Goal: Check status: Check status

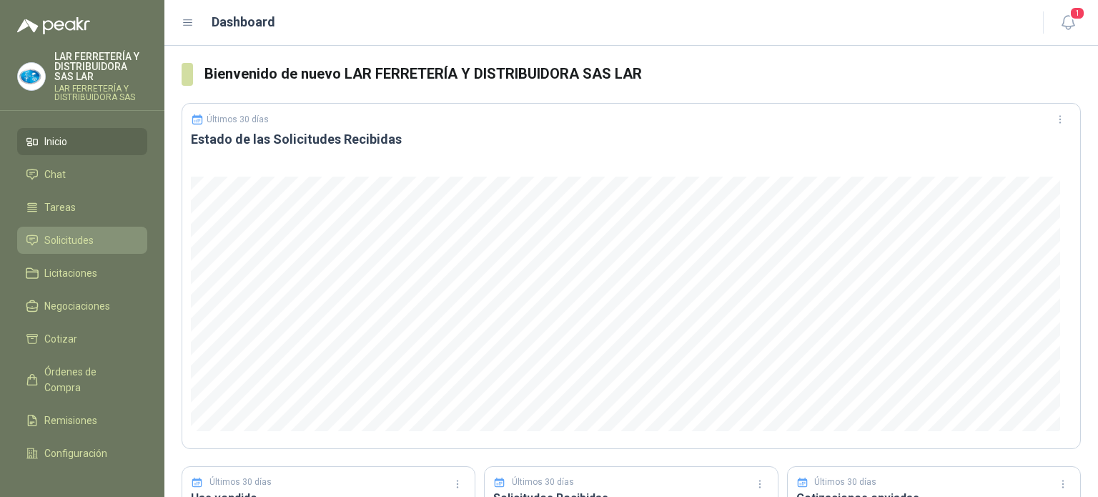
click at [91, 239] on span "Solicitudes" at bounding box center [68, 240] width 49 height 16
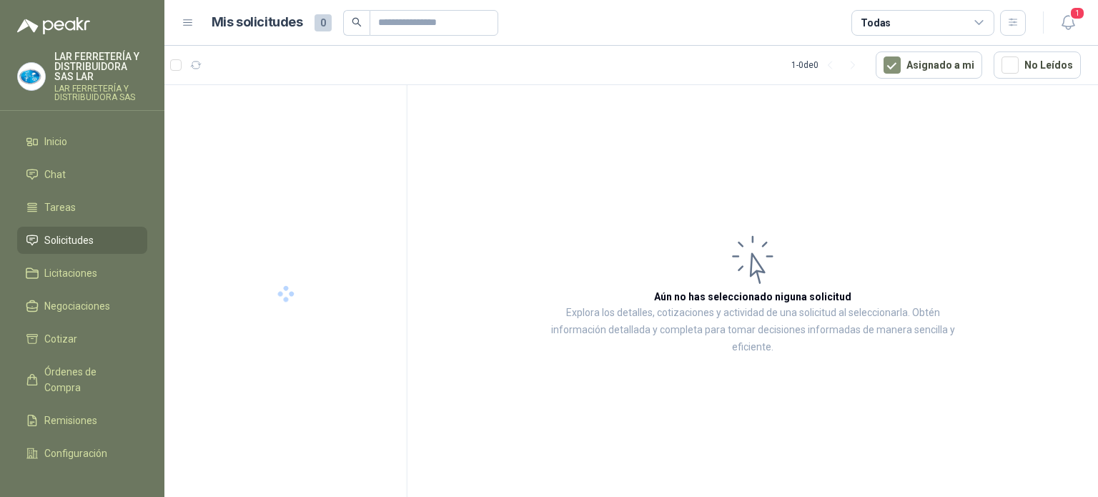
click at [893, 23] on div "Todas" at bounding box center [922, 23] width 143 height 26
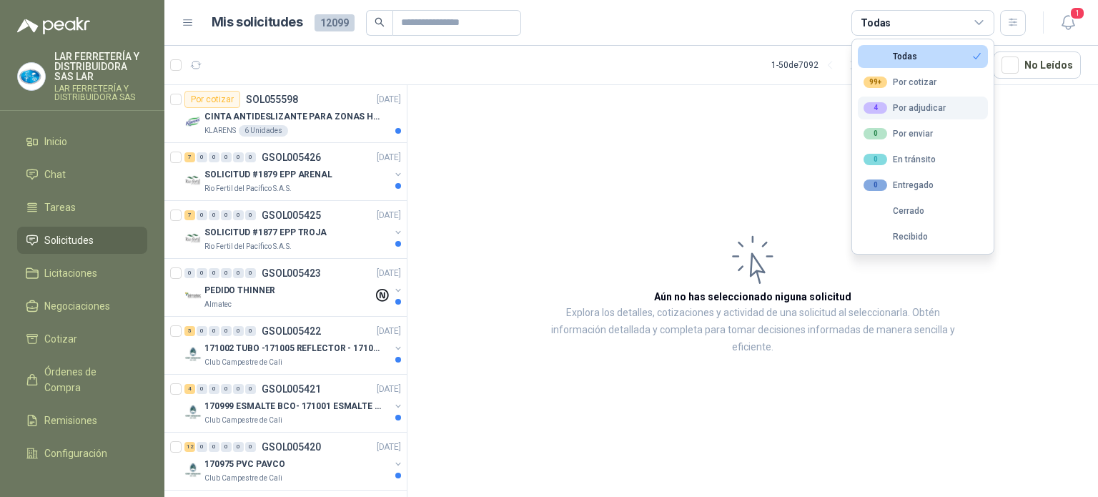
click at [932, 109] on div "4 Por adjudicar" at bounding box center [904, 107] width 82 height 11
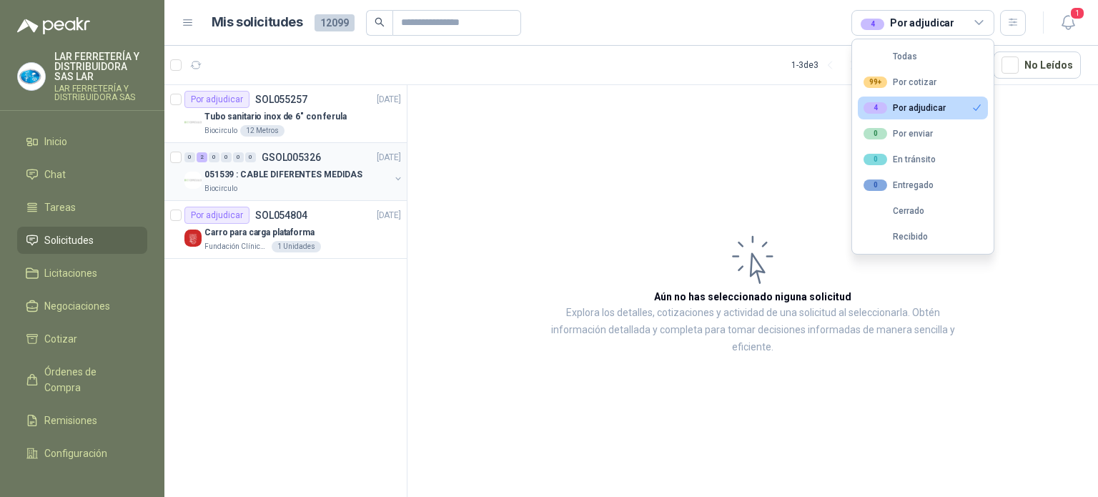
click at [306, 184] on div "Biocirculo" at bounding box center [296, 188] width 185 height 11
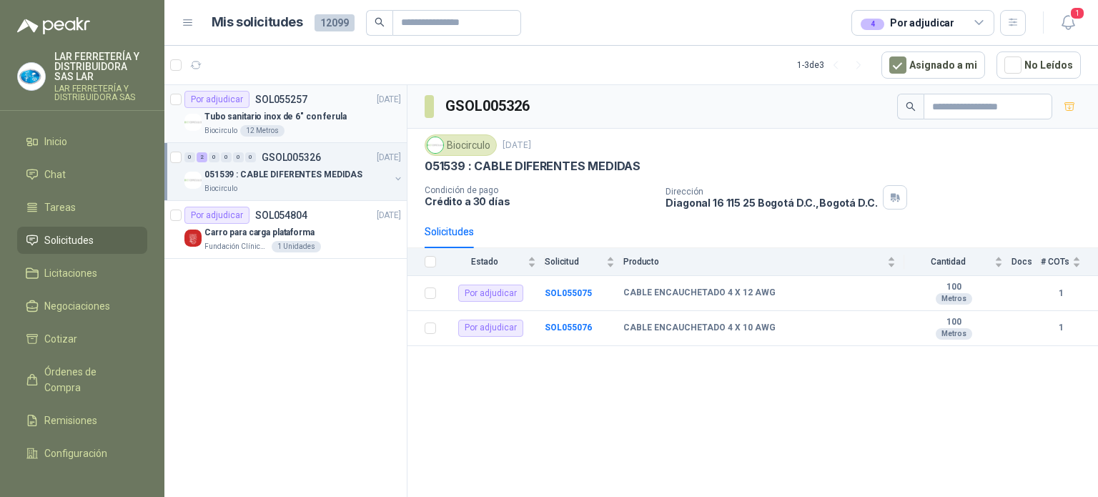
click at [352, 132] on div "Biocirculo 12 Metros" at bounding box center [302, 130] width 197 height 11
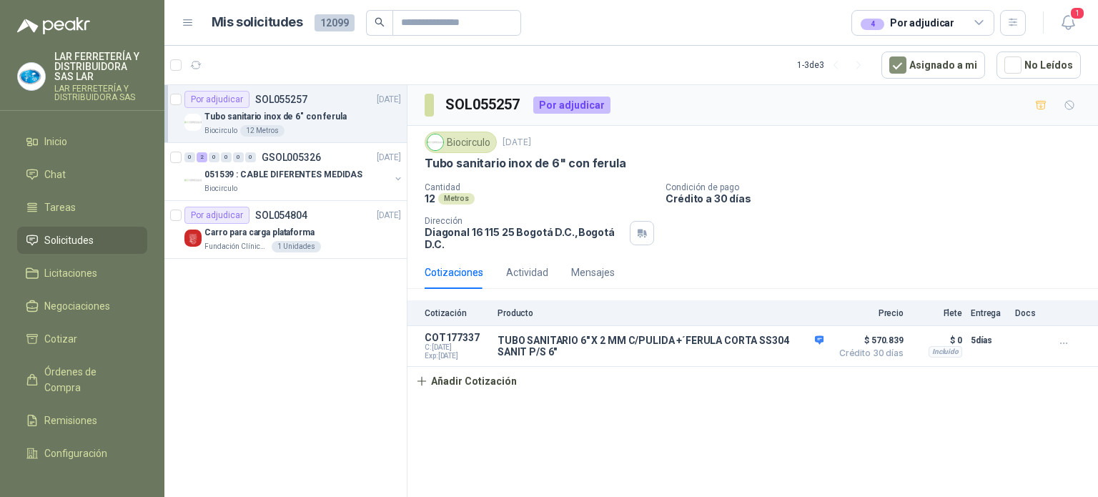
click at [962, 19] on div "4 Por adjudicar" at bounding box center [922, 23] width 143 height 26
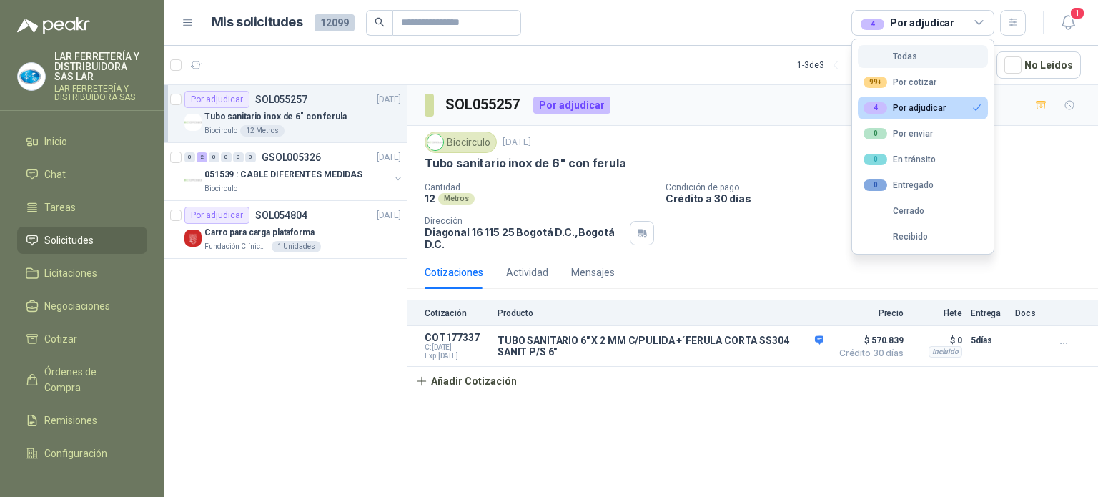
click at [924, 58] on button "Todas" at bounding box center [923, 56] width 130 height 23
